Goal: Information Seeking & Learning: Understand process/instructions

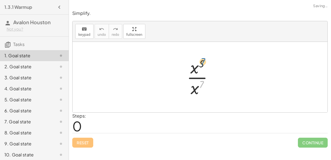
drag, startPoint x: 199, startPoint y: 87, endPoint x: 200, endPoint y: 63, distance: 24.3
click at [200, 63] on div at bounding box center [202, 77] width 36 height 42
drag, startPoint x: 200, startPoint y: 63, endPoint x: 198, endPoint y: 87, distance: 23.8
click at [198, 87] on div at bounding box center [202, 77] width 36 height 42
drag, startPoint x: 195, startPoint y: 88, endPoint x: 195, endPoint y: 67, distance: 21.2
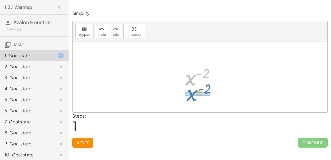
drag, startPoint x: 190, startPoint y: 76, endPoint x: 191, endPoint y: 92, distance: 15.5
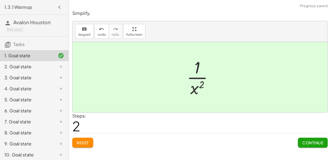
click at [310, 144] on button "Continue" at bounding box center [313, 143] width 30 height 10
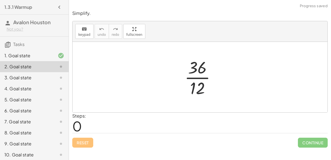
click at [199, 86] on div at bounding box center [202, 77] width 41 height 42
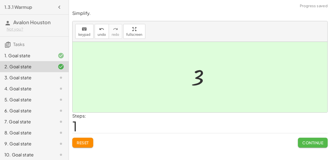
click at [308, 142] on span "Continue" at bounding box center [312, 142] width 21 height 5
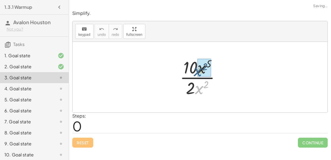
drag, startPoint x: 199, startPoint y: 88, endPoint x: 198, endPoint y: 68, distance: 19.9
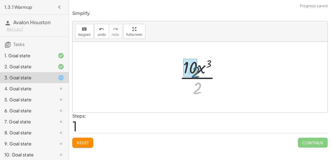
drag, startPoint x: 196, startPoint y: 85, endPoint x: 194, endPoint y: 67, distance: 17.8
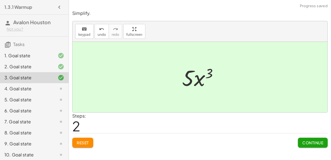
click at [306, 139] on button "Continue" at bounding box center [313, 143] width 30 height 10
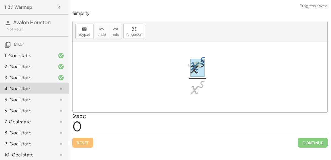
drag, startPoint x: 196, startPoint y: 85, endPoint x: 194, endPoint y: 74, distance: 10.8
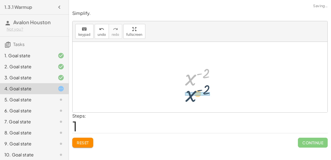
drag, startPoint x: 188, startPoint y: 79, endPoint x: 188, endPoint y: 96, distance: 16.6
click at [188, 96] on div "· x 3 · x 5 x ( + 3 − 5 ) x ( - 2 ) x ( ) - 2" at bounding box center [200, 77] width 255 height 71
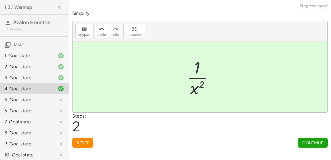
click at [310, 143] on span "Continue" at bounding box center [312, 142] width 21 height 5
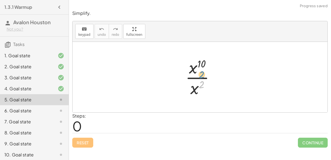
drag, startPoint x: 199, startPoint y: 85, endPoint x: 199, endPoint y: 77, distance: 8.0
click at [199, 77] on div at bounding box center [202, 77] width 39 height 42
drag, startPoint x: 196, startPoint y: 90, endPoint x: 196, endPoint y: 74, distance: 16.5
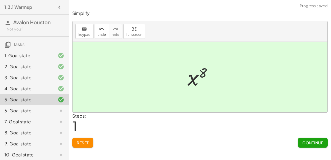
click at [306, 144] on span "Continue" at bounding box center [312, 142] width 21 height 5
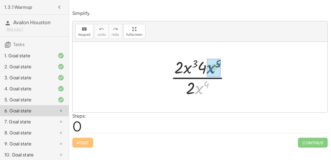
drag, startPoint x: 196, startPoint y: 88, endPoint x: 208, endPoint y: 68, distance: 24.2
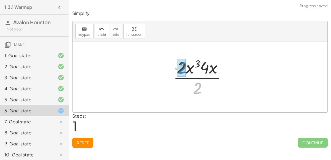
drag, startPoint x: 195, startPoint y: 91, endPoint x: 181, endPoint y: 71, distance: 24.6
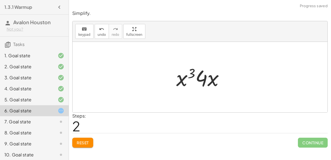
click at [198, 78] on div at bounding box center [202, 77] width 58 height 28
drag, startPoint x: 201, startPoint y: 74, endPoint x: 180, endPoint y: 76, distance: 21.0
click at [180, 76] on div at bounding box center [202, 77] width 58 height 28
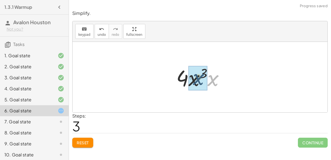
drag, startPoint x: 211, startPoint y: 81, endPoint x: 195, endPoint y: 80, distance: 15.8
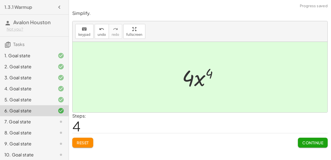
click at [306, 138] on button "Continue" at bounding box center [313, 143] width 30 height 10
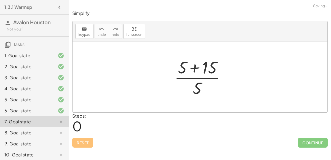
click at [196, 69] on div at bounding box center [201, 77] width 61 height 42
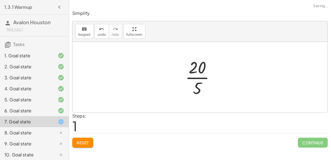
click at [197, 68] on div at bounding box center [202, 77] width 40 height 42
click at [200, 76] on div at bounding box center [202, 77] width 40 height 42
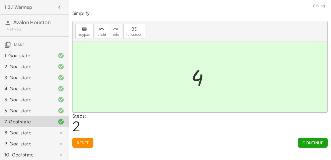
click at [318, 144] on span "Continue" at bounding box center [312, 142] width 21 height 5
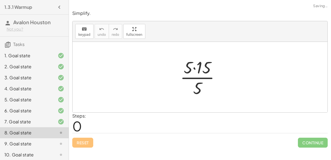
click at [196, 68] on div at bounding box center [202, 77] width 50 height 42
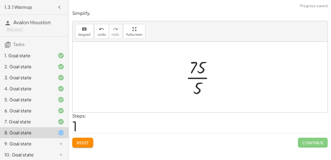
click at [200, 78] on div at bounding box center [202, 77] width 39 height 42
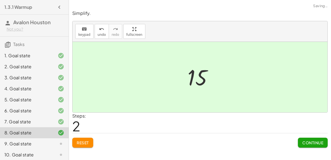
click at [306, 144] on span "Continue" at bounding box center [312, 142] width 21 height 5
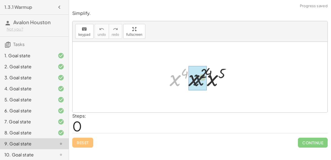
drag, startPoint x: 175, startPoint y: 78, endPoint x: 200, endPoint y: 77, distance: 24.9
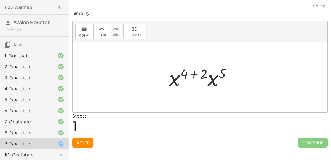
click at [194, 73] on div at bounding box center [202, 77] width 72 height 28
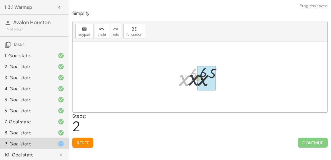
drag, startPoint x: 186, startPoint y: 78, endPoint x: 201, endPoint y: 76, distance: 15.3
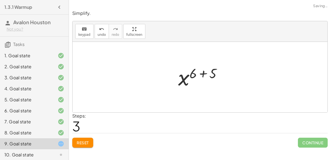
click at [204, 73] on div at bounding box center [201, 77] width 53 height 27
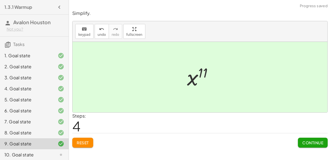
click at [315, 143] on span "Continue" at bounding box center [312, 142] width 21 height 5
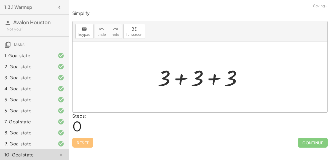
click at [178, 77] on div at bounding box center [202, 77] width 94 height 28
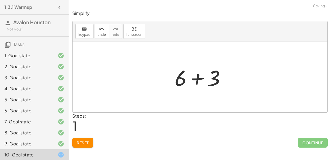
click at [198, 77] on div at bounding box center [202, 77] width 61 height 28
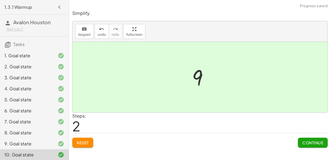
click at [300, 140] on button "Continue" at bounding box center [313, 143] width 30 height 10
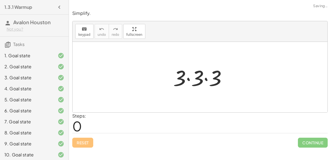
click at [187, 78] on div at bounding box center [201, 77] width 63 height 28
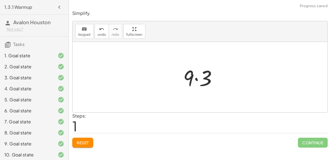
click at [195, 78] on div at bounding box center [202, 77] width 44 height 28
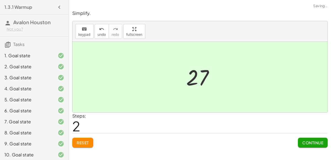
click at [305, 139] on button "Continue" at bounding box center [313, 143] width 30 height 10
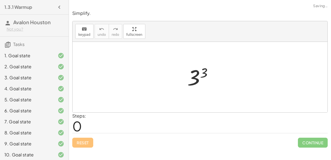
click at [203, 73] on div at bounding box center [201, 77] width 35 height 27
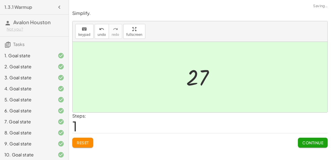
click at [304, 143] on span "Continue" at bounding box center [312, 142] width 21 height 5
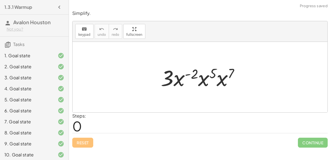
click at [187, 75] on div at bounding box center [202, 77] width 88 height 28
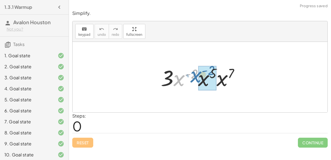
drag, startPoint x: 178, startPoint y: 79, endPoint x: 200, endPoint y: 77, distance: 22.2
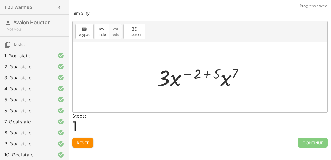
click at [206, 73] on div at bounding box center [202, 77] width 96 height 28
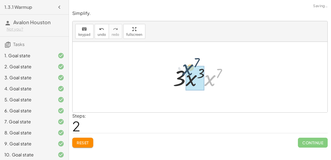
drag, startPoint x: 211, startPoint y: 78, endPoint x: 191, endPoint y: 73, distance: 20.9
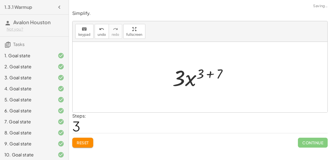
click at [209, 74] on div at bounding box center [202, 77] width 65 height 28
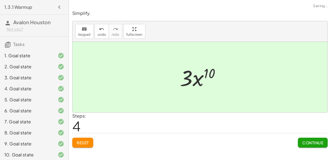
click at [304, 141] on span "Continue" at bounding box center [312, 142] width 21 height 5
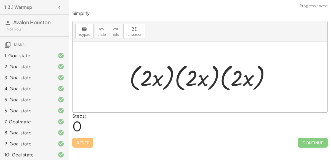
click at [152, 80] on div at bounding box center [202, 77] width 151 height 32
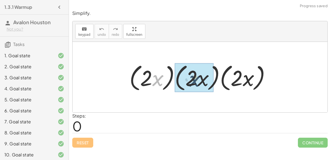
drag, startPoint x: 153, startPoint y: 80, endPoint x: 190, endPoint y: 80, distance: 37.5
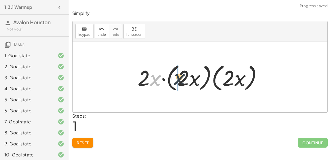
drag, startPoint x: 151, startPoint y: 78, endPoint x: 180, endPoint y: 78, distance: 28.9
click at [180, 78] on div at bounding box center [202, 77] width 134 height 32
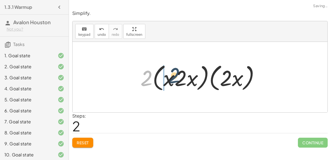
drag, startPoint x: 141, startPoint y: 77, endPoint x: 176, endPoint y: 76, distance: 35.0
click at [176, 76] on div at bounding box center [202, 77] width 129 height 32
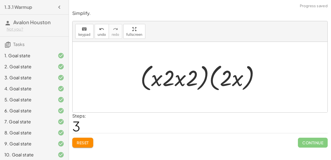
click at [180, 78] on div at bounding box center [202, 77] width 129 height 32
drag, startPoint x: 180, startPoint y: 78, endPoint x: 198, endPoint y: 80, distance: 18.1
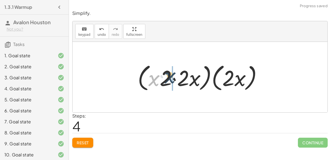
drag, startPoint x: 155, startPoint y: 81, endPoint x: 171, endPoint y: 78, distance: 16.5
click at [171, 78] on div at bounding box center [202, 77] width 134 height 32
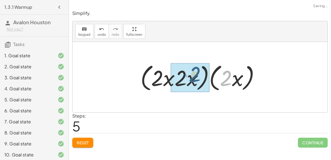
drag, startPoint x: 225, startPoint y: 77, endPoint x: 193, endPoint y: 73, distance: 32.8
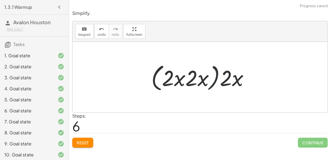
click at [215, 78] on div at bounding box center [201, 77] width 107 height 32
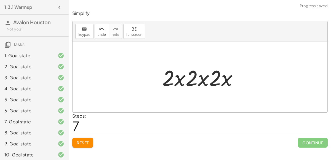
click at [203, 79] on div at bounding box center [201, 77] width 85 height 28
drag, startPoint x: 200, startPoint y: 81, endPoint x: 178, endPoint y: 80, distance: 22.3
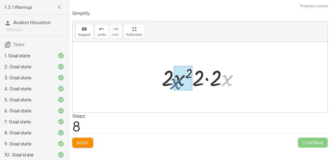
drag, startPoint x: 225, startPoint y: 81, endPoint x: 172, endPoint y: 85, distance: 53.3
click at [172, 85] on div at bounding box center [202, 77] width 87 height 28
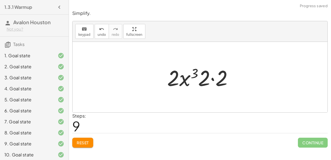
click at [213, 79] on div at bounding box center [202, 77] width 76 height 28
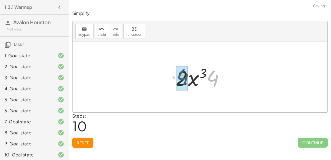
drag, startPoint x: 213, startPoint y: 79, endPoint x: 179, endPoint y: 77, distance: 33.7
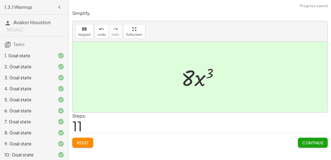
click at [313, 140] on span "Continue" at bounding box center [312, 142] width 21 height 5
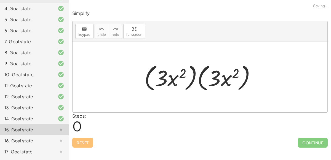
scroll to position [114, 0]
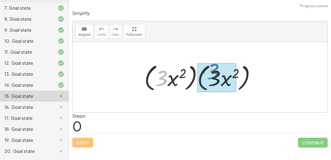
drag, startPoint x: 165, startPoint y: 79, endPoint x: 216, endPoint y: 74, distance: 51.8
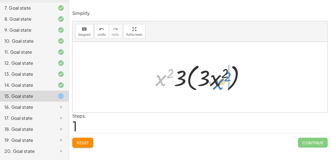
drag, startPoint x: 163, startPoint y: 76, endPoint x: 221, endPoint y: 79, distance: 57.7
click at [221, 79] on div at bounding box center [201, 77] width 99 height 32
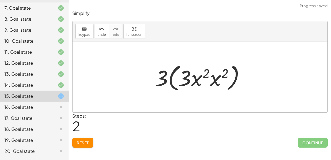
click at [206, 75] on div at bounding box center [201, 77] width 99 height 32
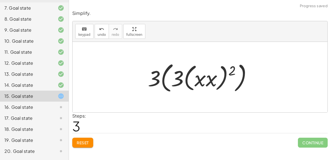
click at [211, 79] on div at bounding box center [202, 77] width 114 height 35
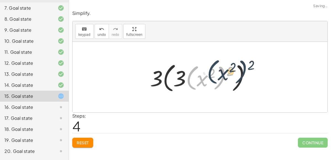
drag, startPoint x: 195, startPoint y: 80, endPoint x: 218, endPoint y: 73, distance: 23.4
click at [218, 73] on div at bounding box center [202, 77] width 110 height 34
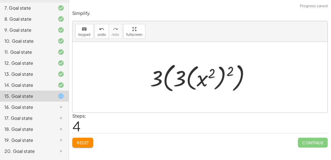
click at [184, 77] on div at bounding box center [202, 77] width 110 height 34
drag, startPoint x: 158, startPoint y: 77, endPoint x: 178, endPoint y: 77, distance: 20.4
click at [178, 77] on div at bounding box center [202, 77] width 110 height 34
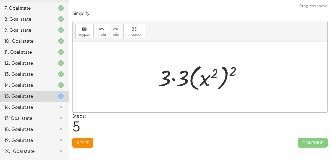
click at [173, 78] on div at bounding box center [201, 77] width 93 height 31
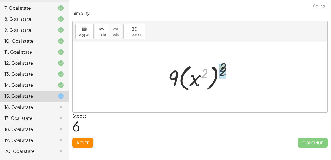
drag, startPoint x: 204, startPoint y: 74, endPoint x: 223, endPoint y: 68, distance: 20.0
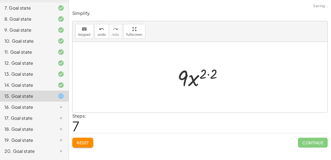
click at [208, 73] on div at bounding box center [202, 77] width 55 height 28
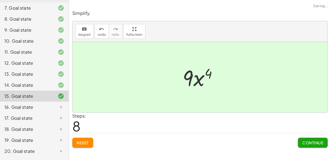
click at [321, 139] on button "Continue" at bounding box center [313, 143] width 30 height 10
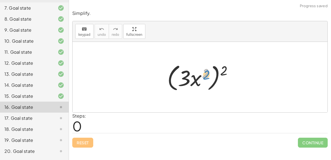
click at [206, 73] on div at bounding box center [202, 77] width 76 height 32
drag, startPoint x: 222, startPoint y: 71, endPoint x: 204, endPoint y: 74, distance: 19.0
click at [204, 74] on div at bounding box center [202, 77] width 76 height 32
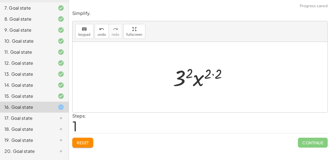
click at [213, 73] on div at bounding box center [202, 77] width 64 height 28
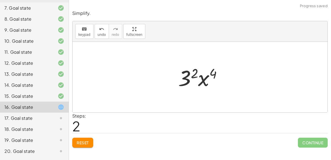
click at [192, 74] on div at bounding box center [202, 77] width 54 height 28
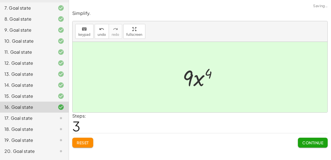
click at [310, 141] on span "Continue" at bounding box center [312, 142] width 21 height 5
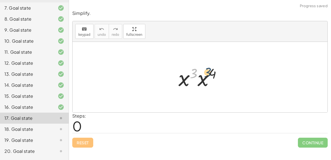
drag, startPoint x: 193, startPoint y: 73, endPoint x: 211, endPoint y: 73, distance: 17.9
click at [211, 73] on div at bounding box center [202, 77] width 53 height 28
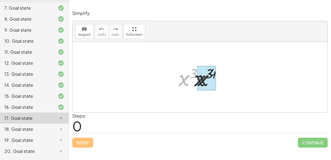
drag, startPoint x: 183, startPoint y: 80, endPoint x: 203, endPoint y: 80, distance: 19.9
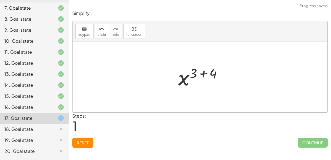
click at [202, 73] on div at bounding box center [202, 77] width 54 height 27
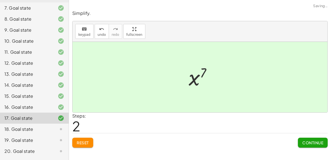
click at [308, 145] on button "Continue" at bounding box center [313, 143] width 30 height 10
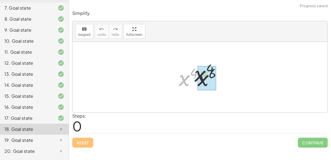
drag, startPoint x: 183, startPoint y: 80, endPoint x: 202, endPoint y: 75, distance: 19.3
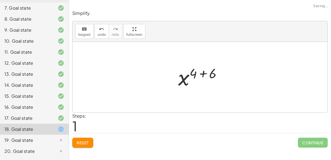
click at [205, 72] on div at bounding box center [201, 77] width 53 height 27
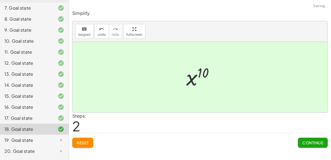
click at [306, 143] on span "Continue" at bounding box center [312, 142] width 21 height 5
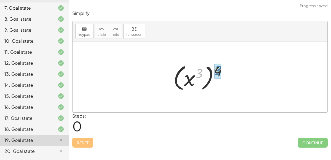
drag, startPoint x: 201, startPoint y: 70, endPoint x: 220, endPoint y: 67, distance: 19.8
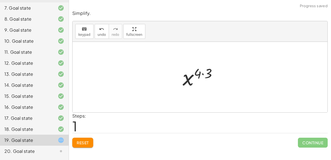
click at [202, 74] on div at bounding box center [202, 77] width 44 height 27
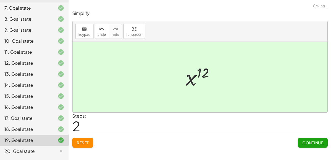
click at [313, 141] on span "Continue" at bounding box center [312, 142] width 21 height 5
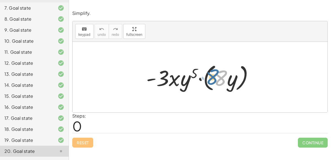
drag, startPoint x: 223, startPoint y: 78, endPoint x: 218, endPoint y: 77, distance: 4.6
click at [218, 77] on div at bounding box center [201, 77] width 117 height 32
click at [200, 79] on div at bounding box center [201, 77] width 117 height 32
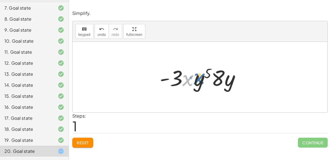
drag, startPoint x: 186, startPoint y: 77, endPoint x: 196, endPoint y: 75, distance: 10.3
click at [196, 75] on div at bounding box center [202, 77] width 90 height 28
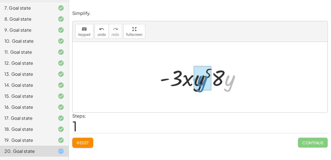
drag, startPoint x: 226, startPoint y: 78, endPoint x: 197, endPoint y: 78, distance: 29.2
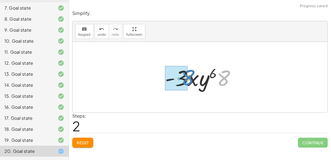
drag, startPoint x: 225, startPoint y: 78, endPoint x: 184, endPoint y: 77, distance: 41.1
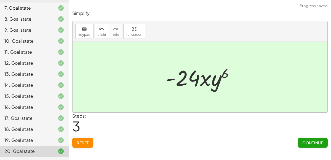
click at [314, 142] on span "Continue" at bounding box center [312, 142] width 21 height 5
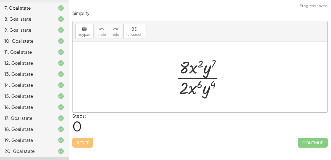
scroll to position [123, 0]
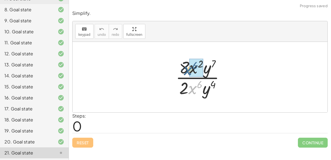
drag, startPoint x: 194, startPoint y: 86, endPoint x: 193, endPoint y: 66, distance: 20.2
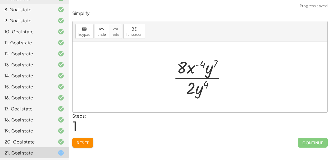
click at [196, 64] on div at bounding box center [201, 77] width 63 height 42
click at [198, 65] on div at bounding box center [201, 77] width 63 height 42
drag, startPoint x: 210, startPoint y: 67, endPoint x: 202, endPoint y: 85, distance: 19.7
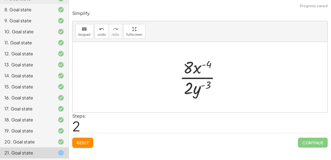
click at [204, 85] on div at bounding box center [202, 77] width 51 height 42
click at [201, 77] on div at bounding box center [202, 77] width 51 height 42
click at [85, 140] on span "Reset" at bounding box center [83, 142] width 12 height 5
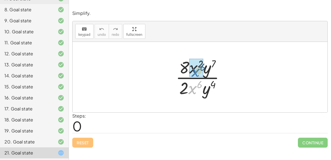
drag, startPoint x: 192, startPoint y: 87, endPoint x: 194, endPoint y: 70, distance: 17.8
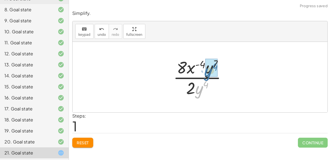
drag, startPoint x: 200, startPoint y: 88, endPoint x: 210, endPoint y: 70, distance: 20.1
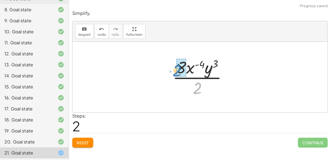
drag, startPoint x: 198, startPoint y: 91, endPoint x: 179, endPoint y: 72, distance: 26.5
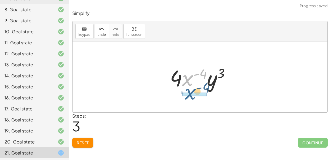
drag, startPoint x: 189, startPoint y: 79, endPoint x: 191, endPoint y: 93, distance: 14.5
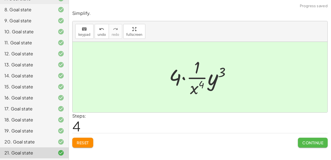
click at [310, 140] on span "Continue" at bounding box center [312, 142] width 21 height 5
